Goal: Information Seeking & Learning: Learn about a topic

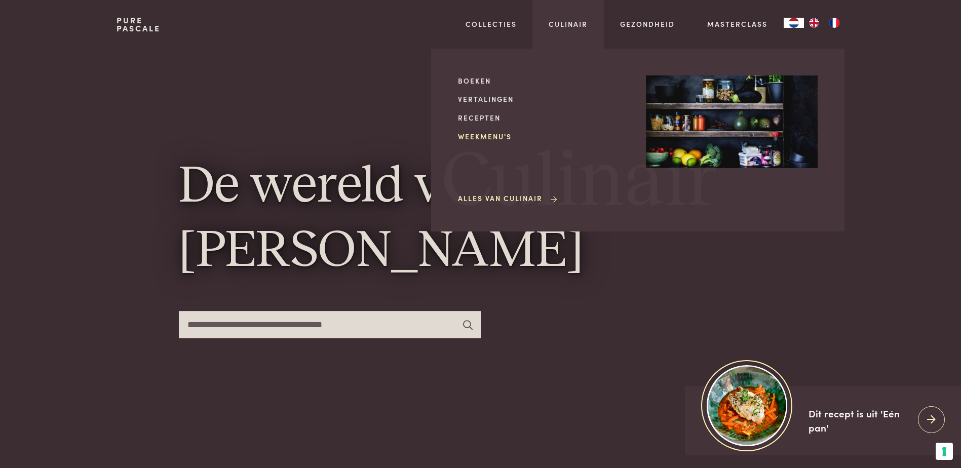
click at [500, 138] on link "Weekmenu's" at bounding box center [544, 136] width 172 height 11
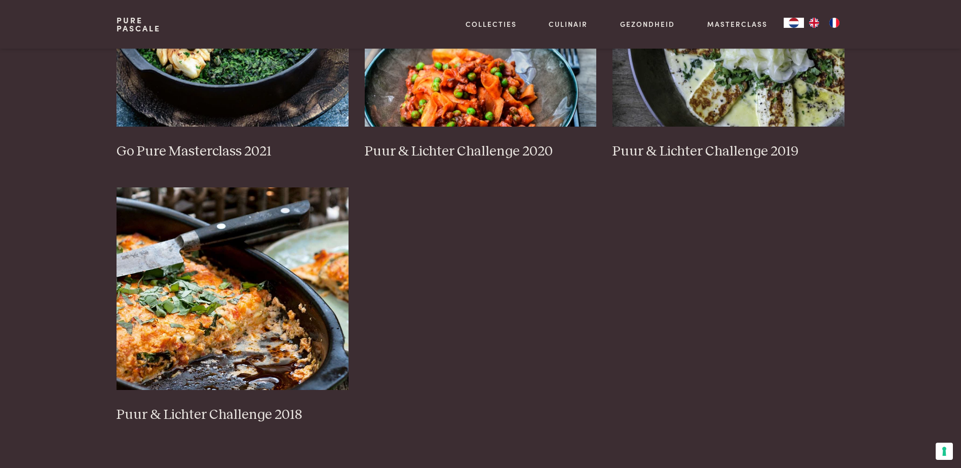
scroll to position [871, 0]
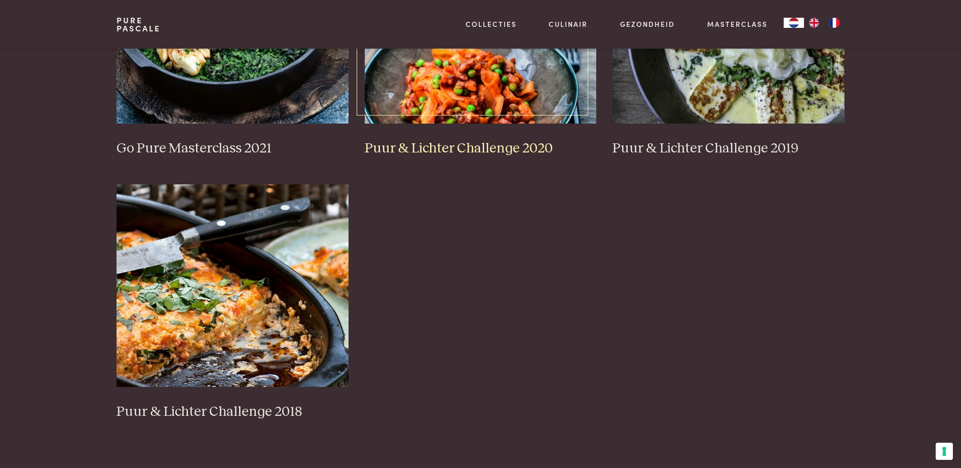
click at [487, 67] on img at bounding box center [481, 22] width 232 height 203
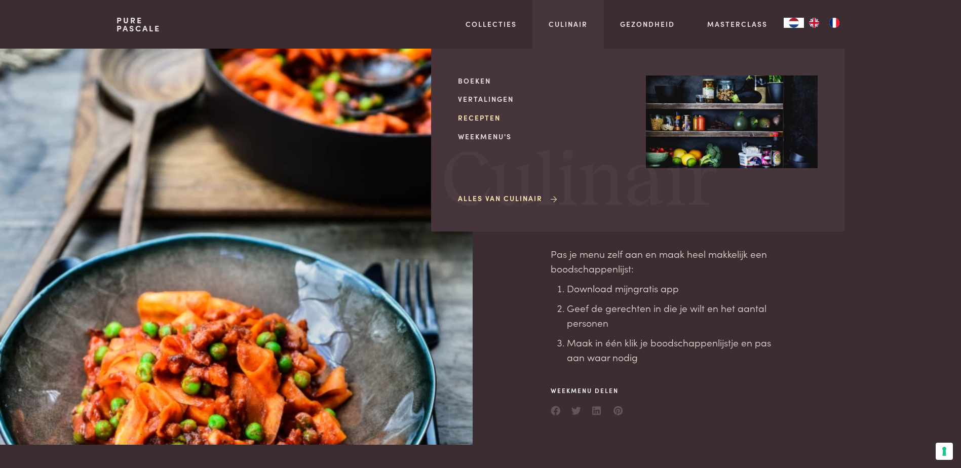
click at [492, 114] on link "Recepten" at bounding box center [544, 117] width 172 height 11
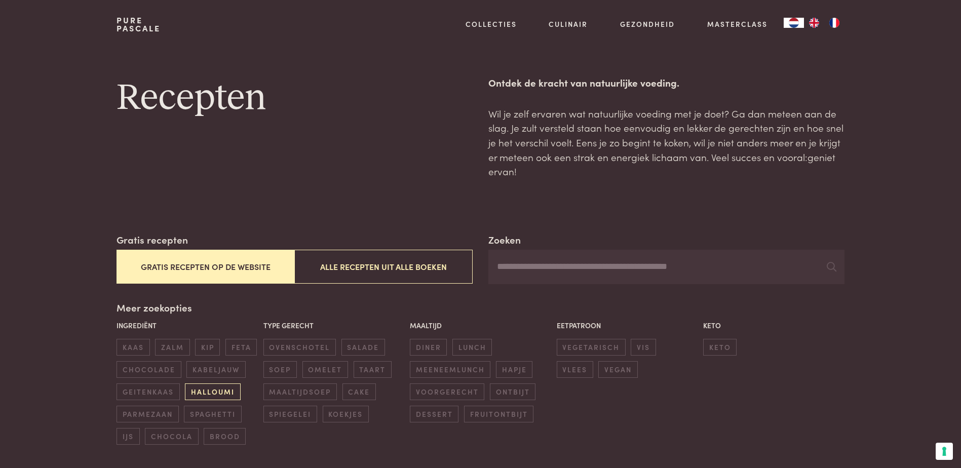
click at [226, 392] on span "halloumi" at bounding box center [212, 391] width 55 height 17
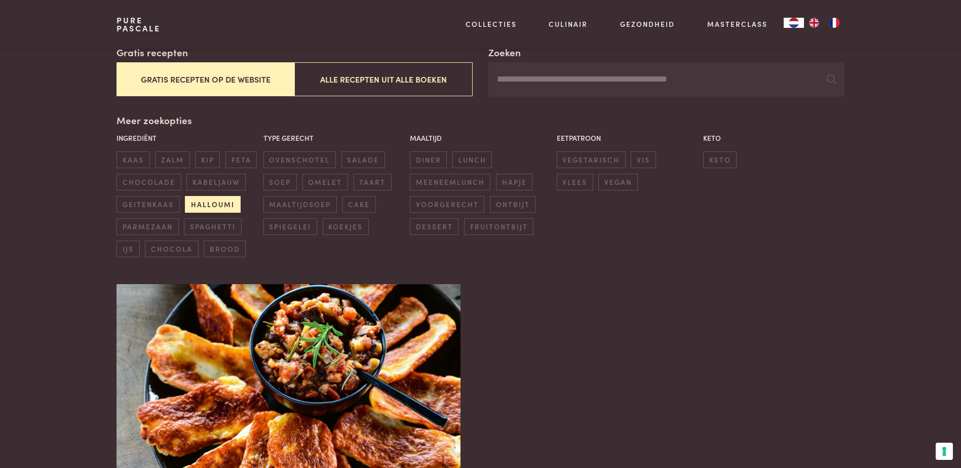
scroll to position [232, 0]
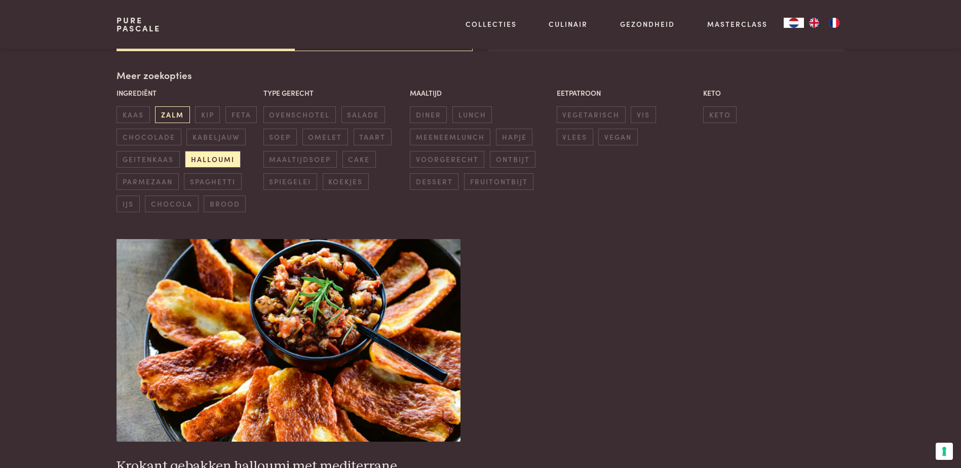
click at [174, 116] on span "zalm" at bounding box center [172, 114] width 34 height 17
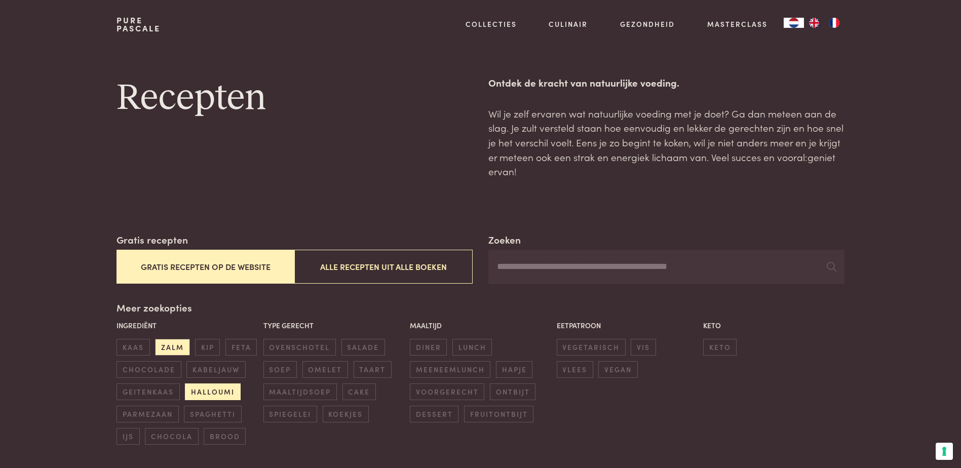
click at [201, 391] on span "halloumi" at bounding box center [212, 391] width 55 height 17
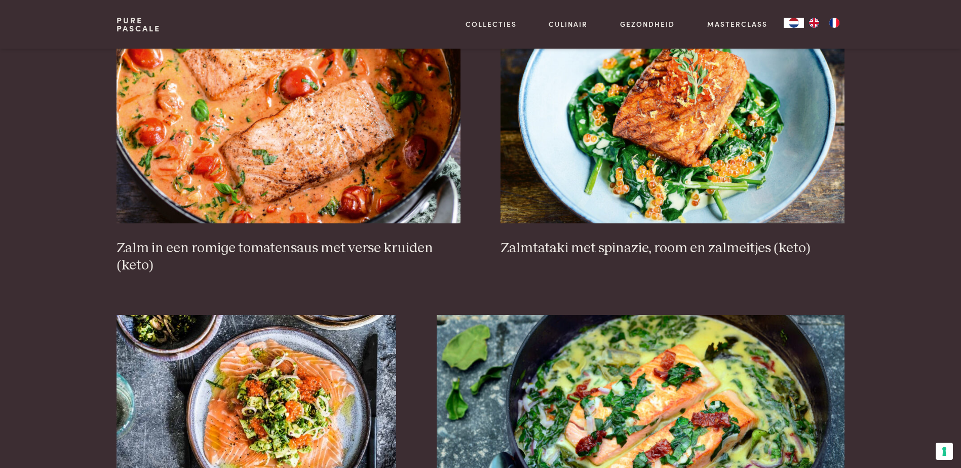
scroll to position [41, 0]
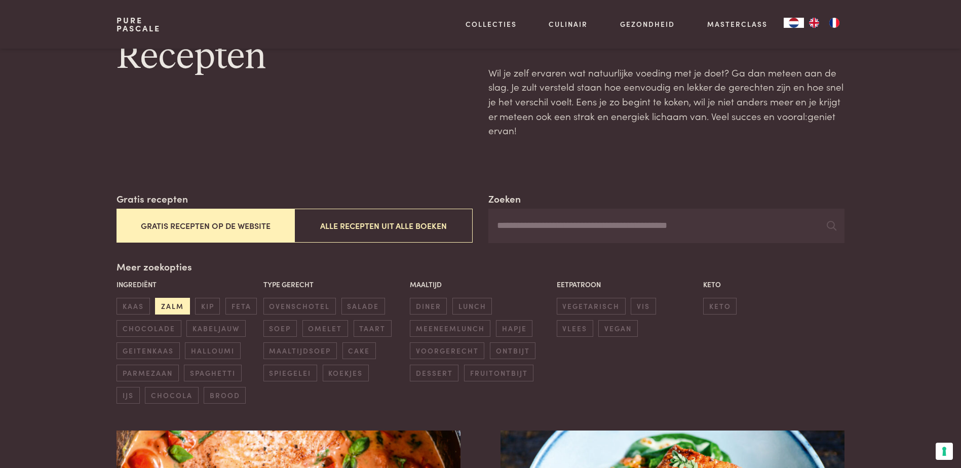
click at [175, 305] on span "zalm" at bounding box center [172, 306] width 34 height 17
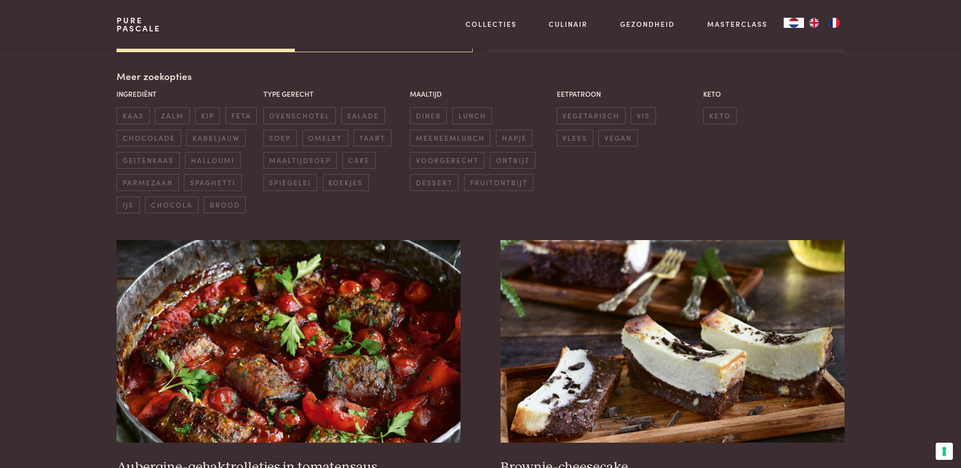
scroll to position [232, 0]
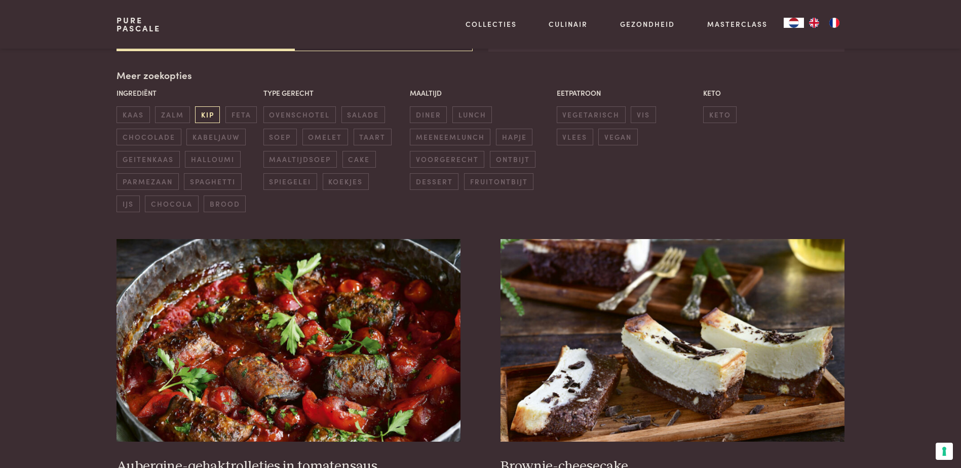
click at [209, 116] on span "kip" at bounding box center [207, 114] width 25 height 17
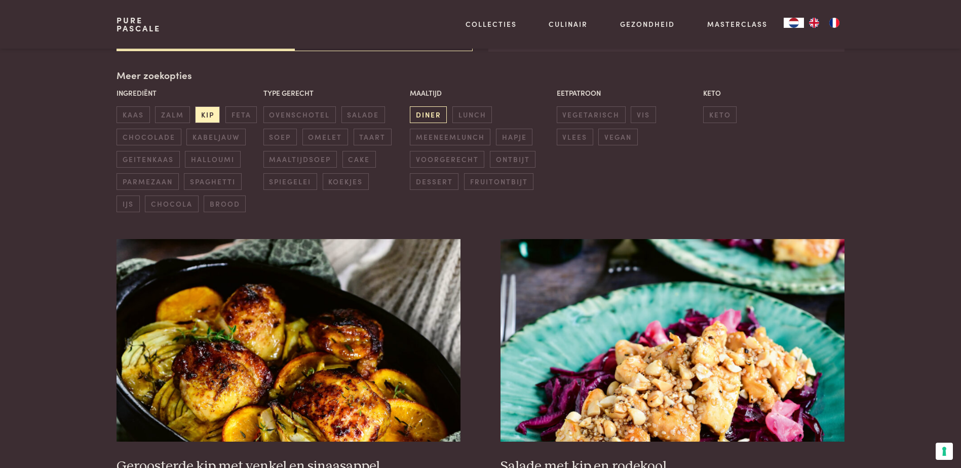
click at [426, 116] on span "diner" at bounding box center [428, 114] width 37 height 17
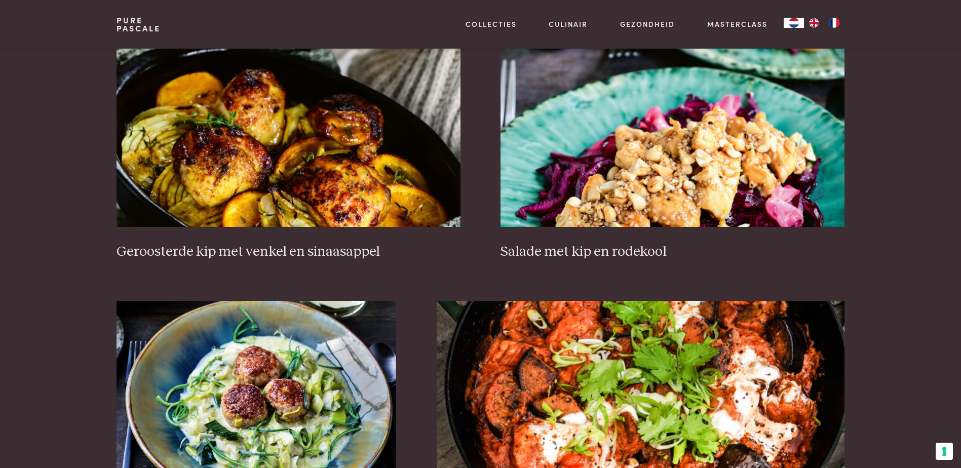
scroll to position [41, 0]
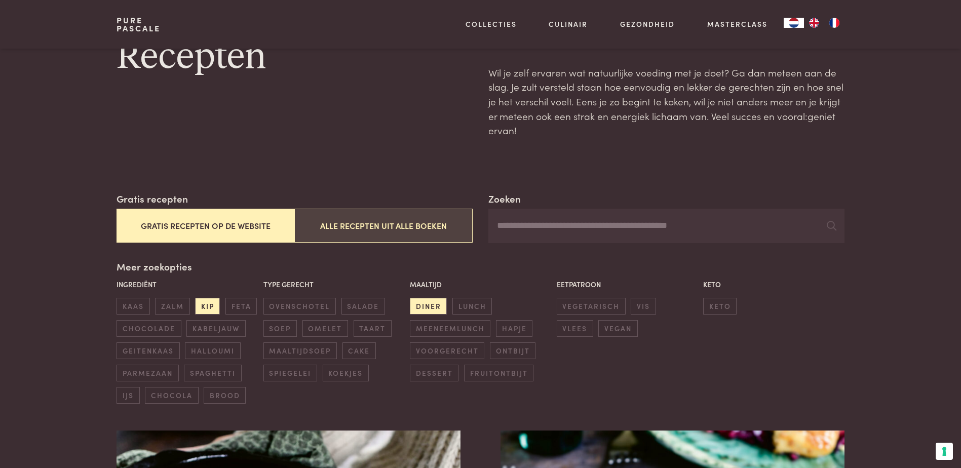
click at [367, 224] on button "Alle recepten uit alle boeken" at bounding box center [383, 226] width 178 height 34
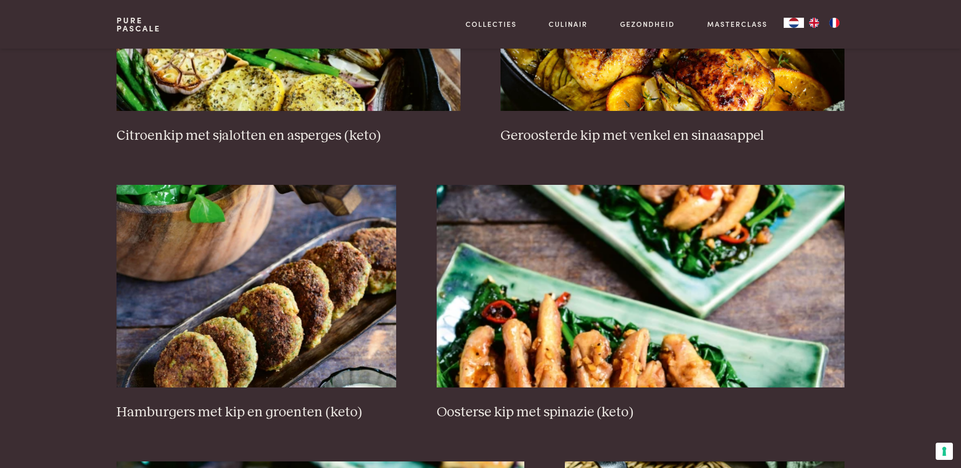
scroll to position [49, 0]
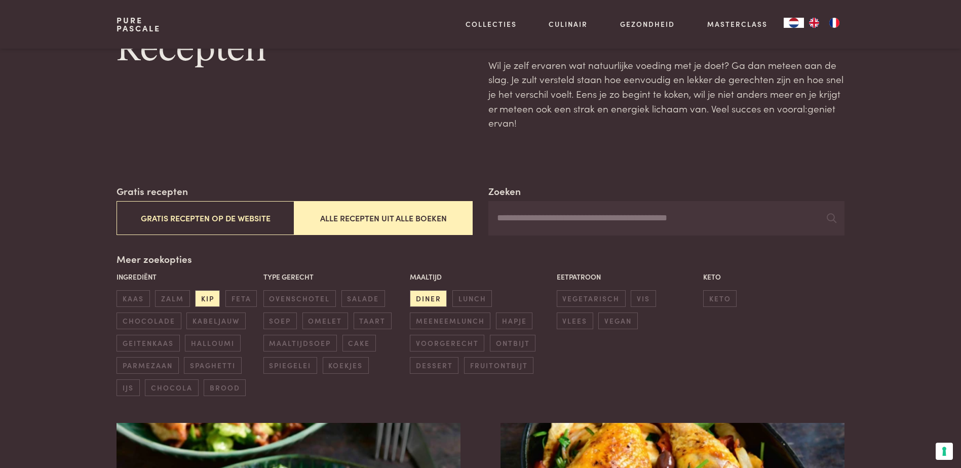
scroll to position [84, 0]
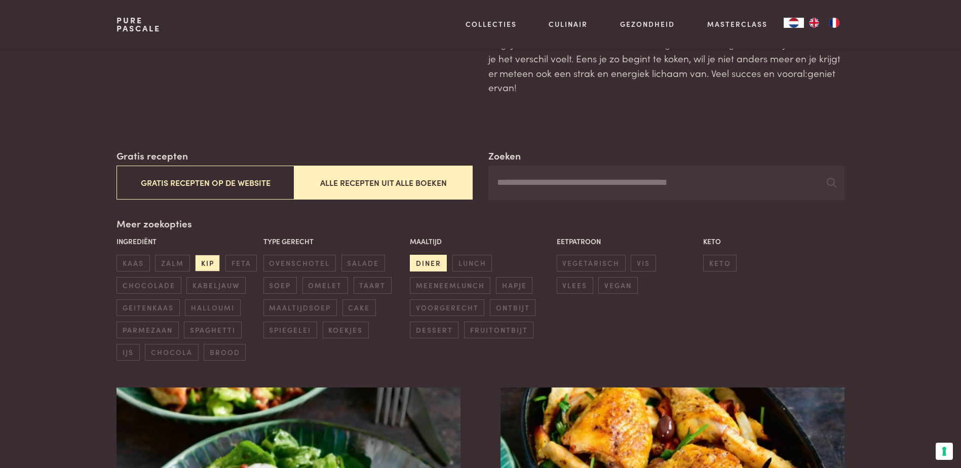
click at [436, 267] on span "diner" at bounding box center [428, 263] width 37 height 17
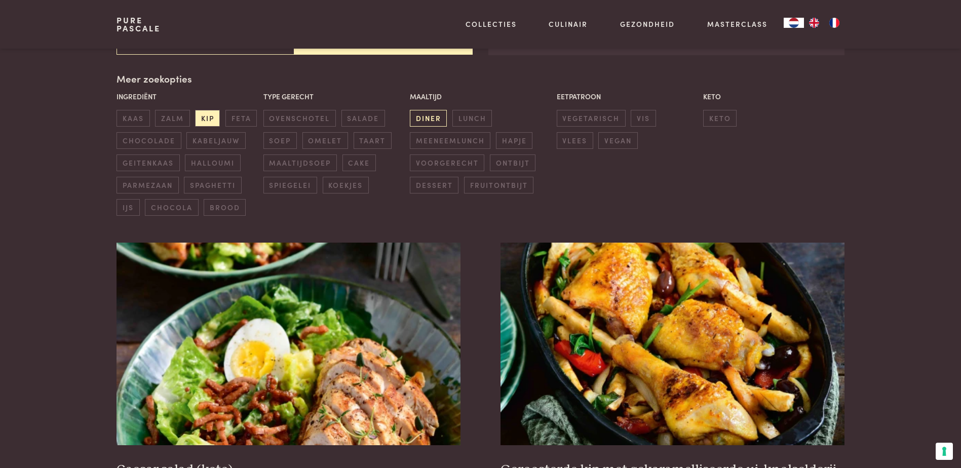
scroll to position [232, 0]
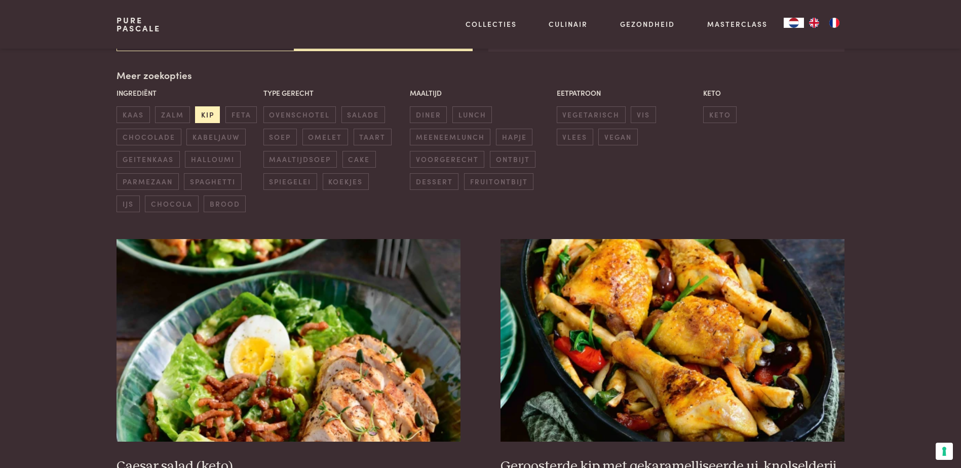
click at [202, 114] on span "kip" at bounding box center [207, 114] width 25 height 17
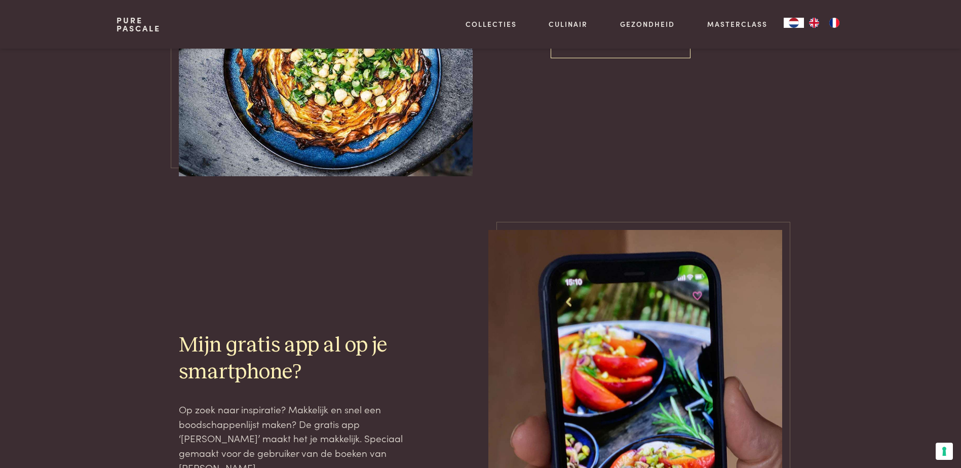
scroll to position [2621, 0]
